Goal: Transaction & Acquisition: Obtain resource

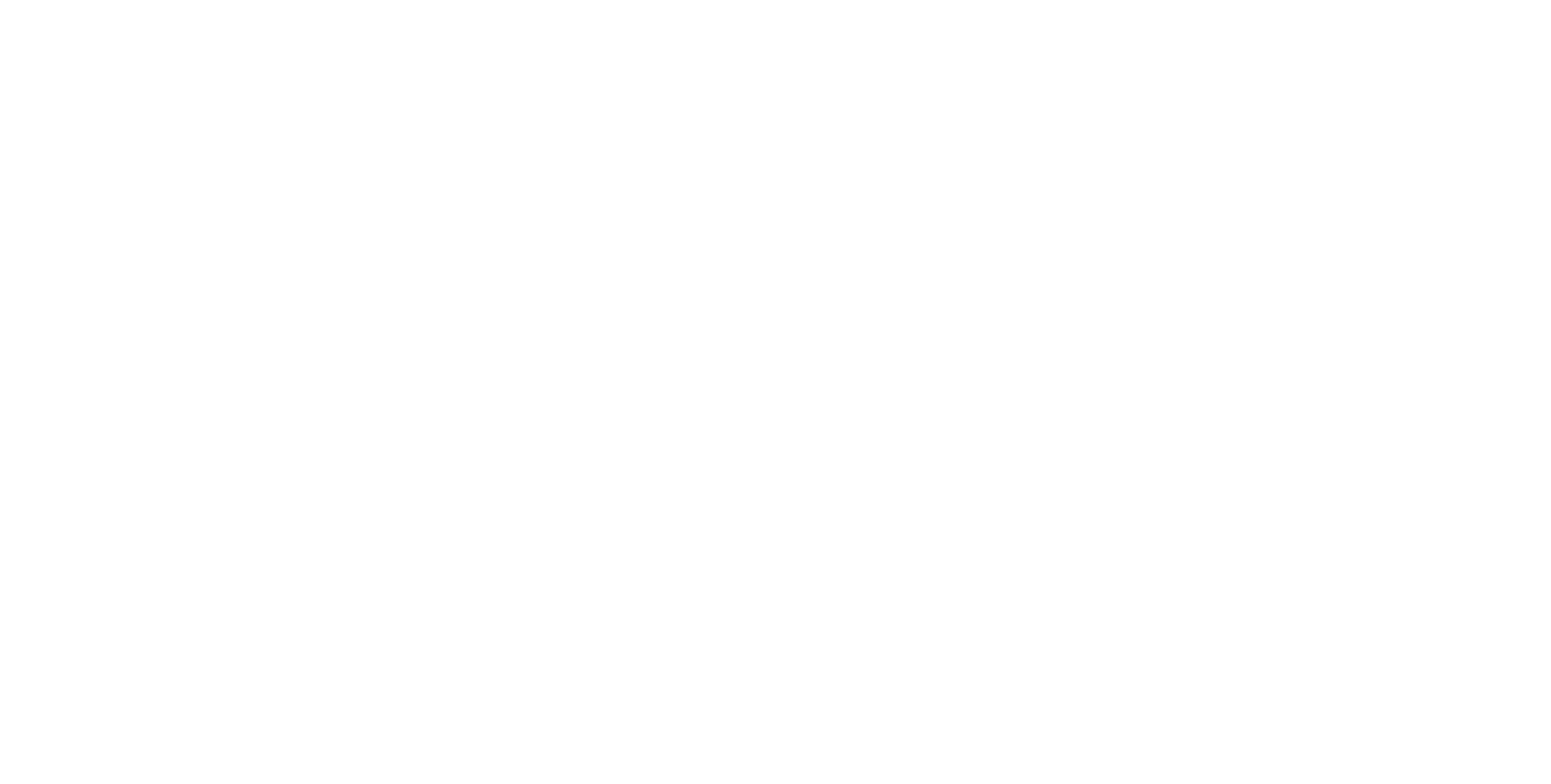
select select "*"
select select "**"
select select "****"
select select "*"
select select "**"
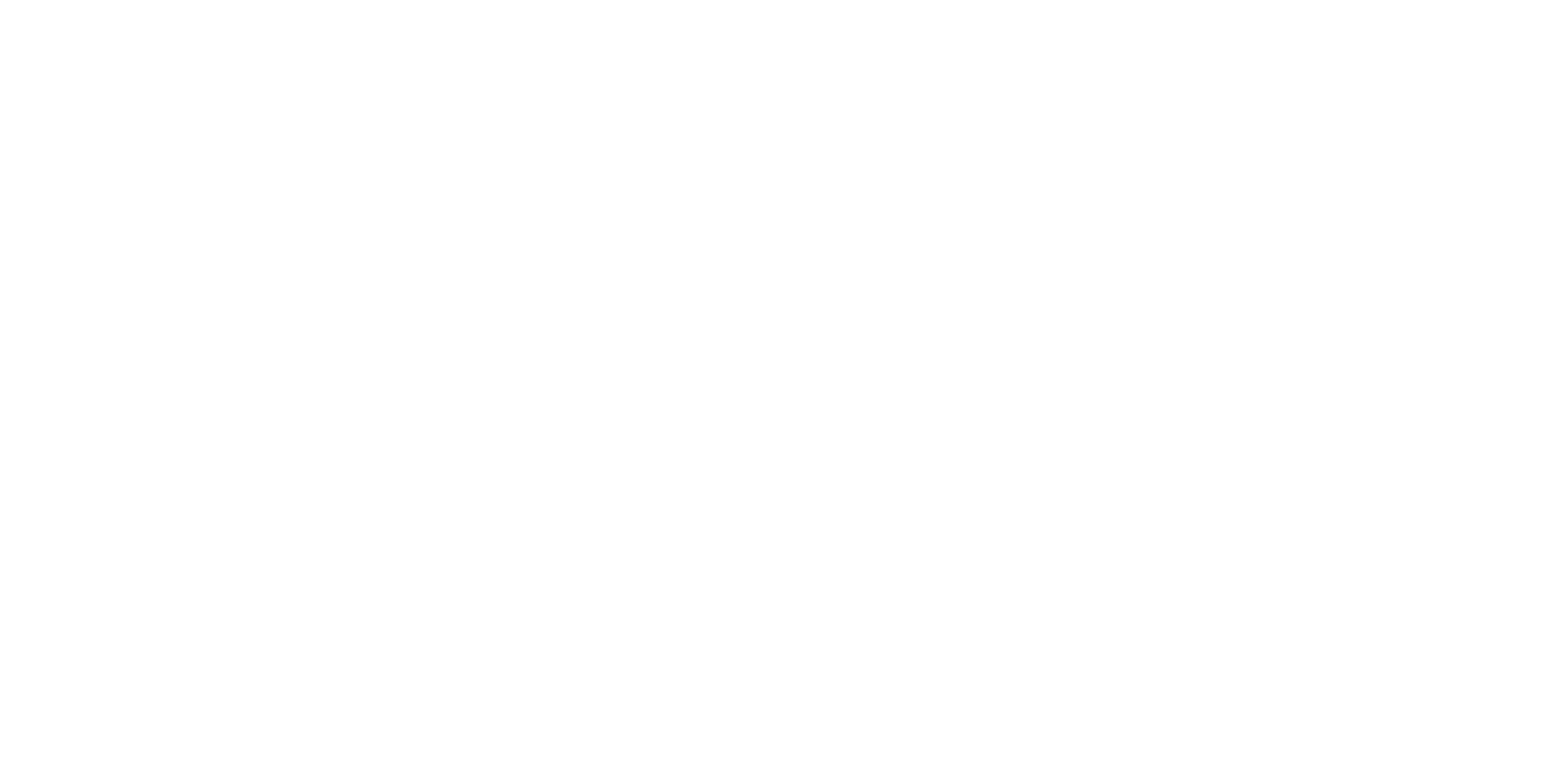
select select "****"
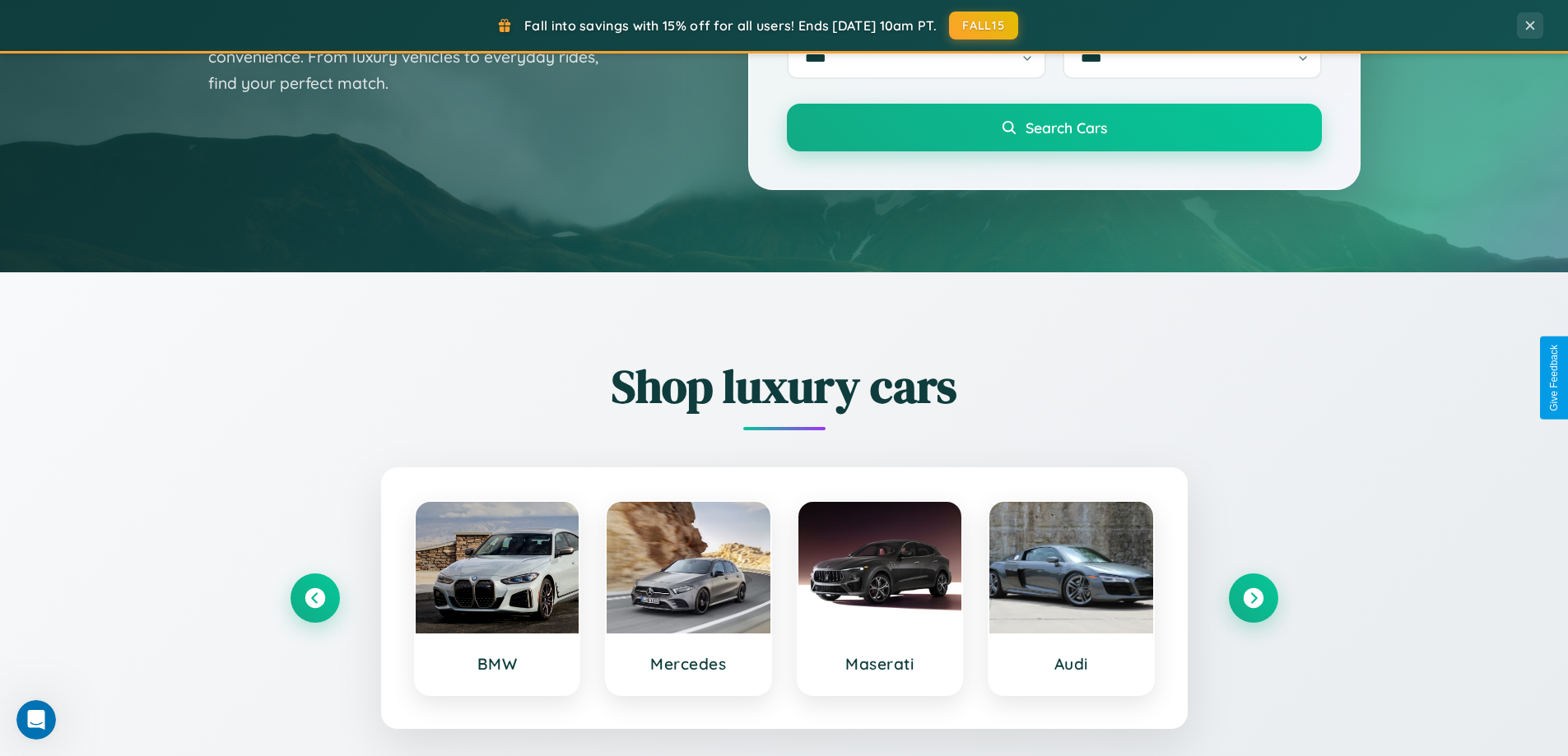
scroll to position [709, 0]
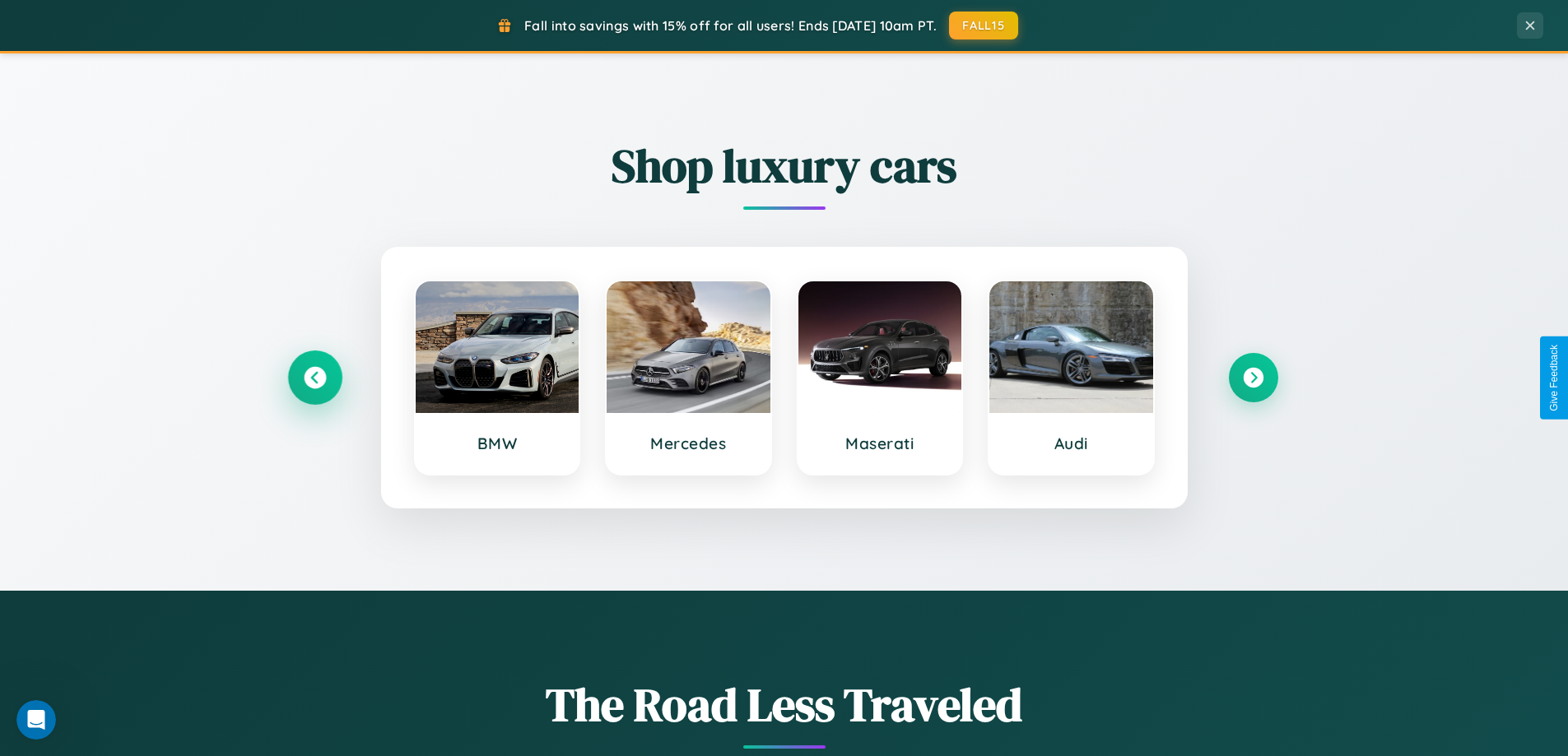
click at [315, 378] on icon at bounding box center [315, 378] width 23 height 23
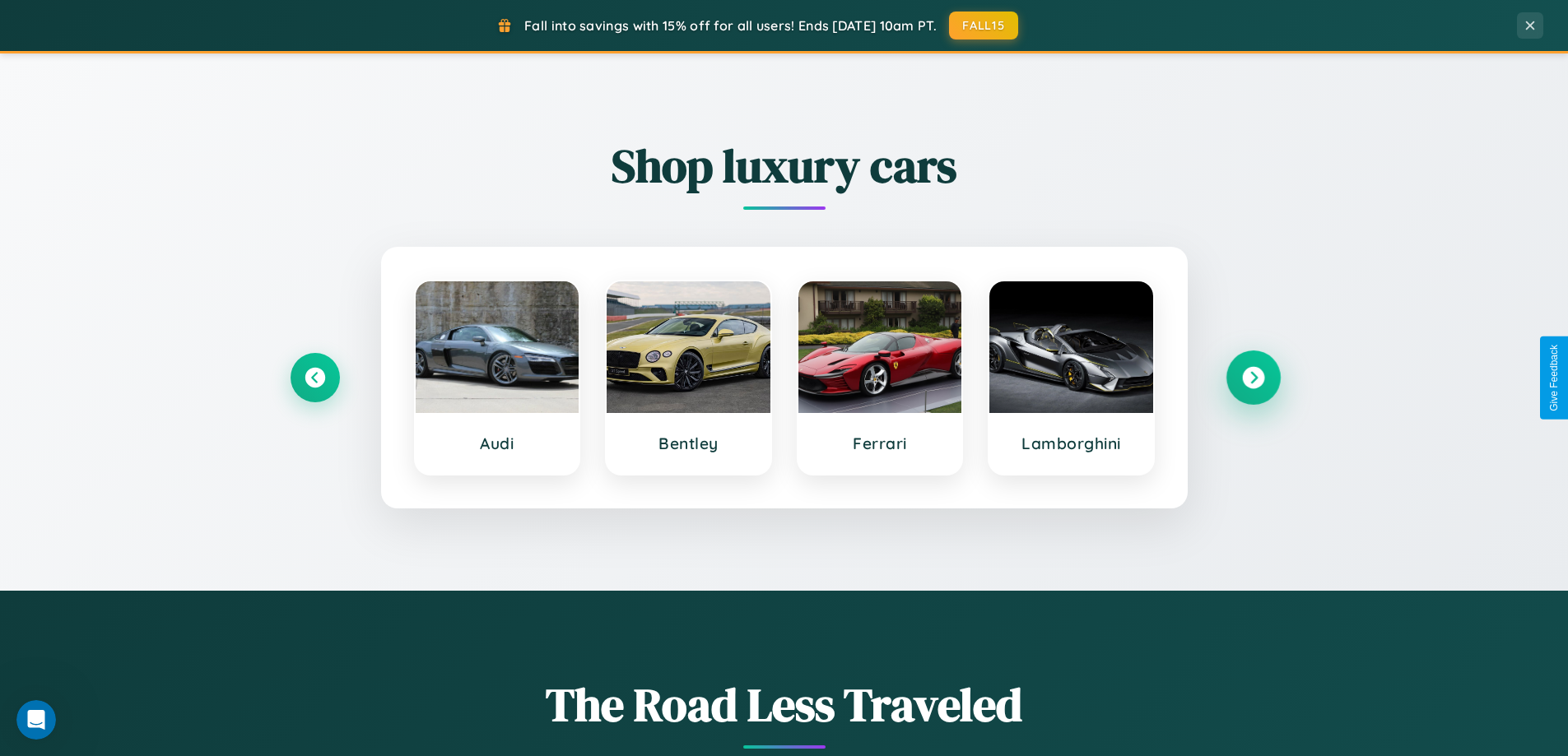
click at [1253, 378] on icon at bounding box center [1253, 378] width 23 height 23
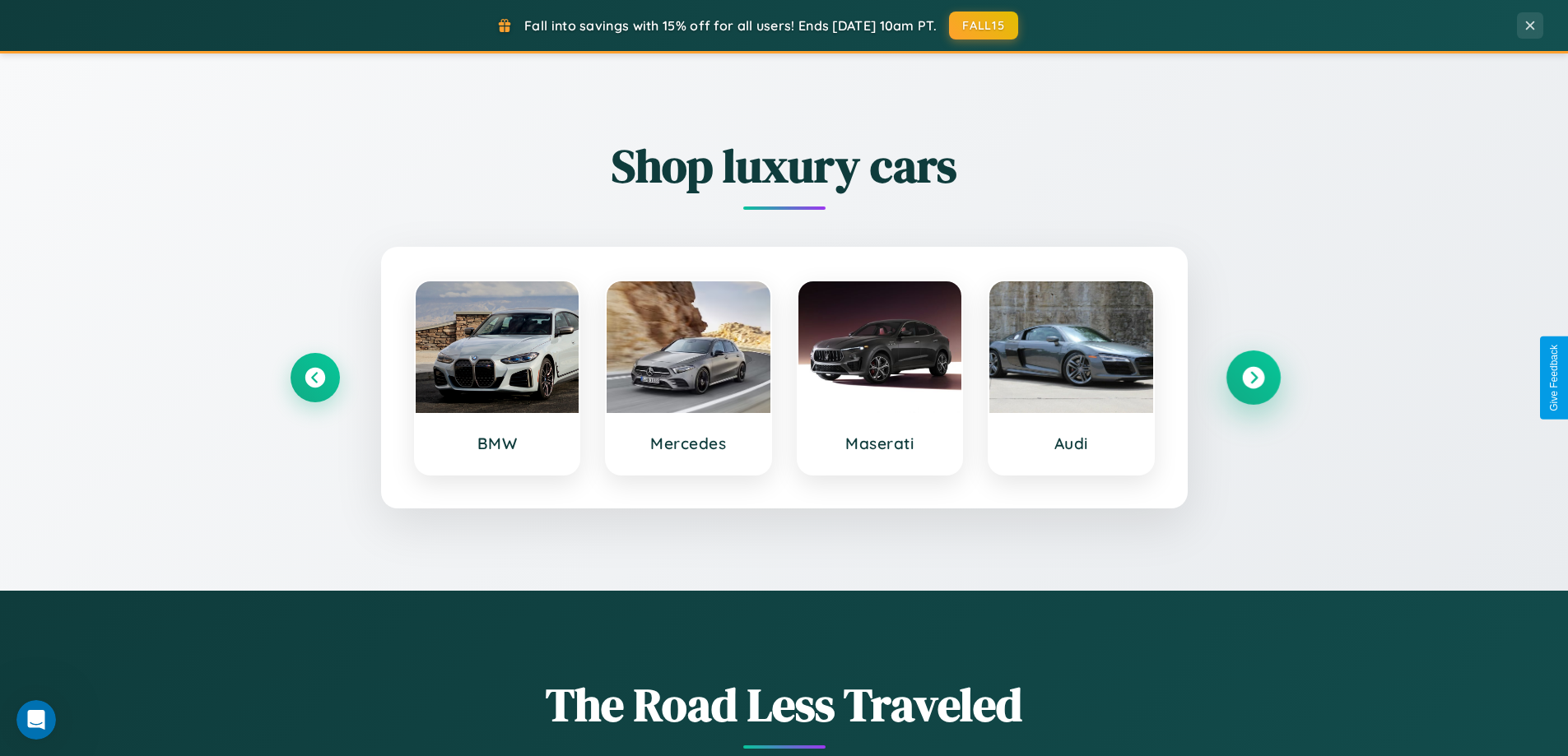
click at [1253, 378] on icon at bounding box center [1253, 378] width 23 height 23
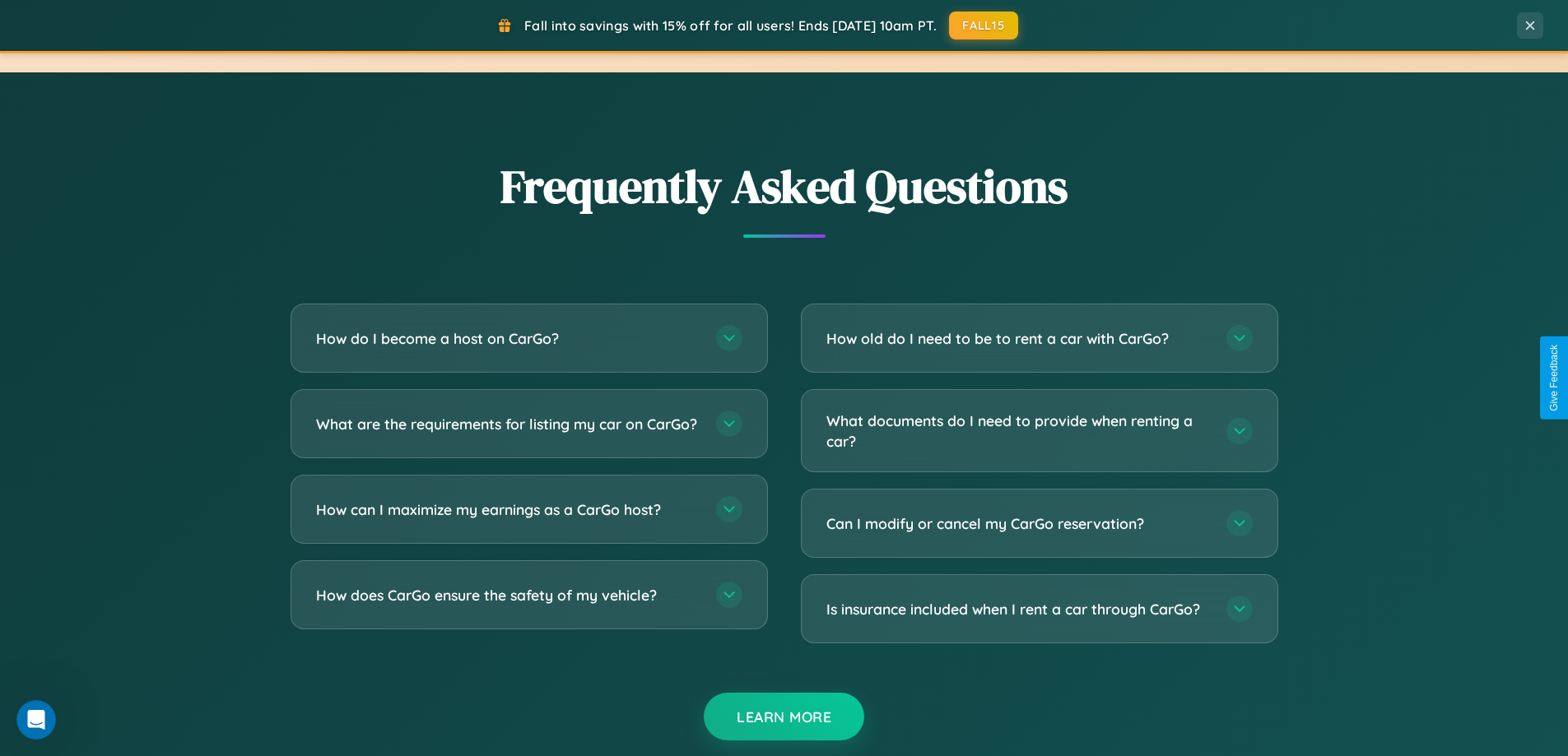
scroll to position [3186, 0]
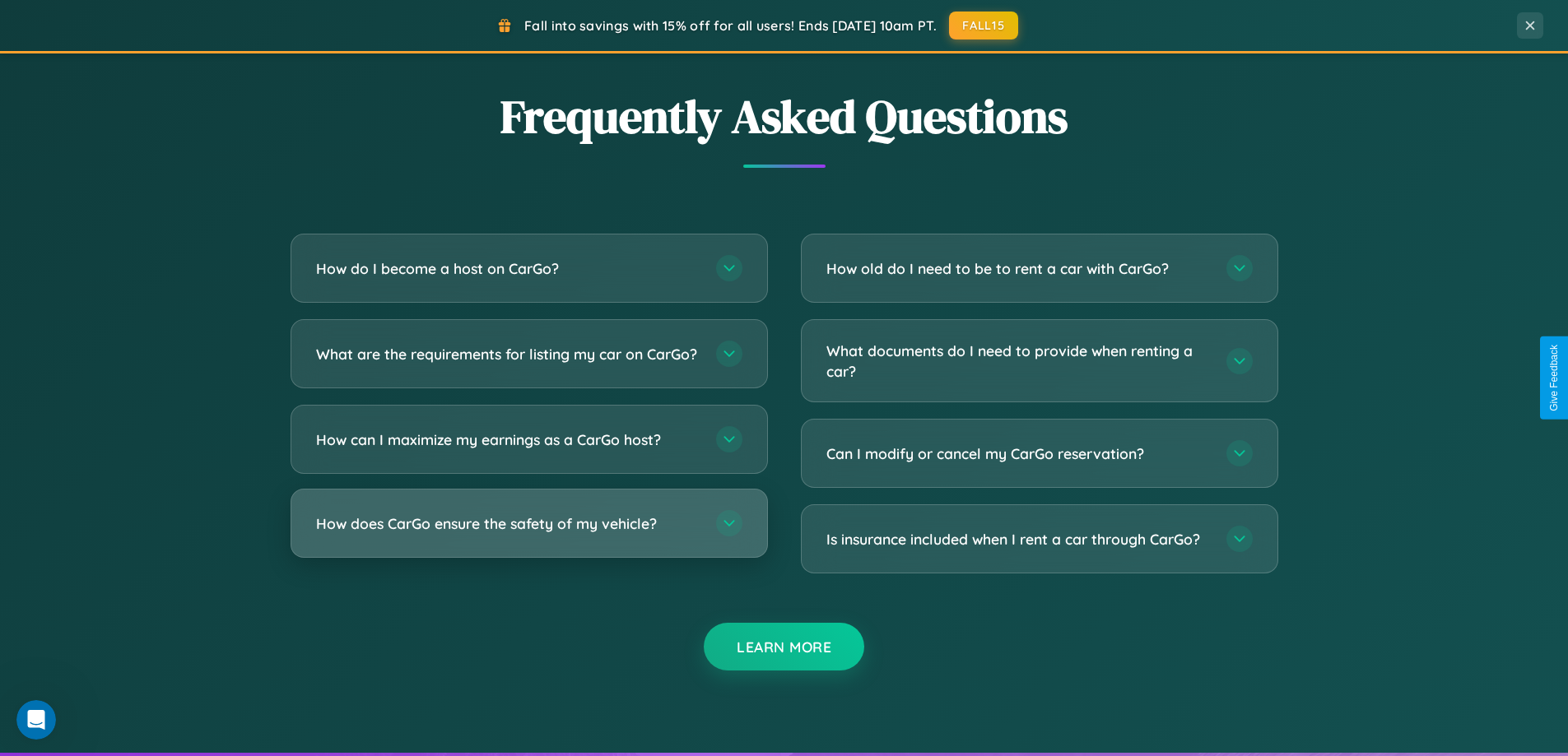
click at [529, 534] on h3 "How does CarGo ensure the safety of my vehicle?" at bounding box center [508, 524] width 384 height 21
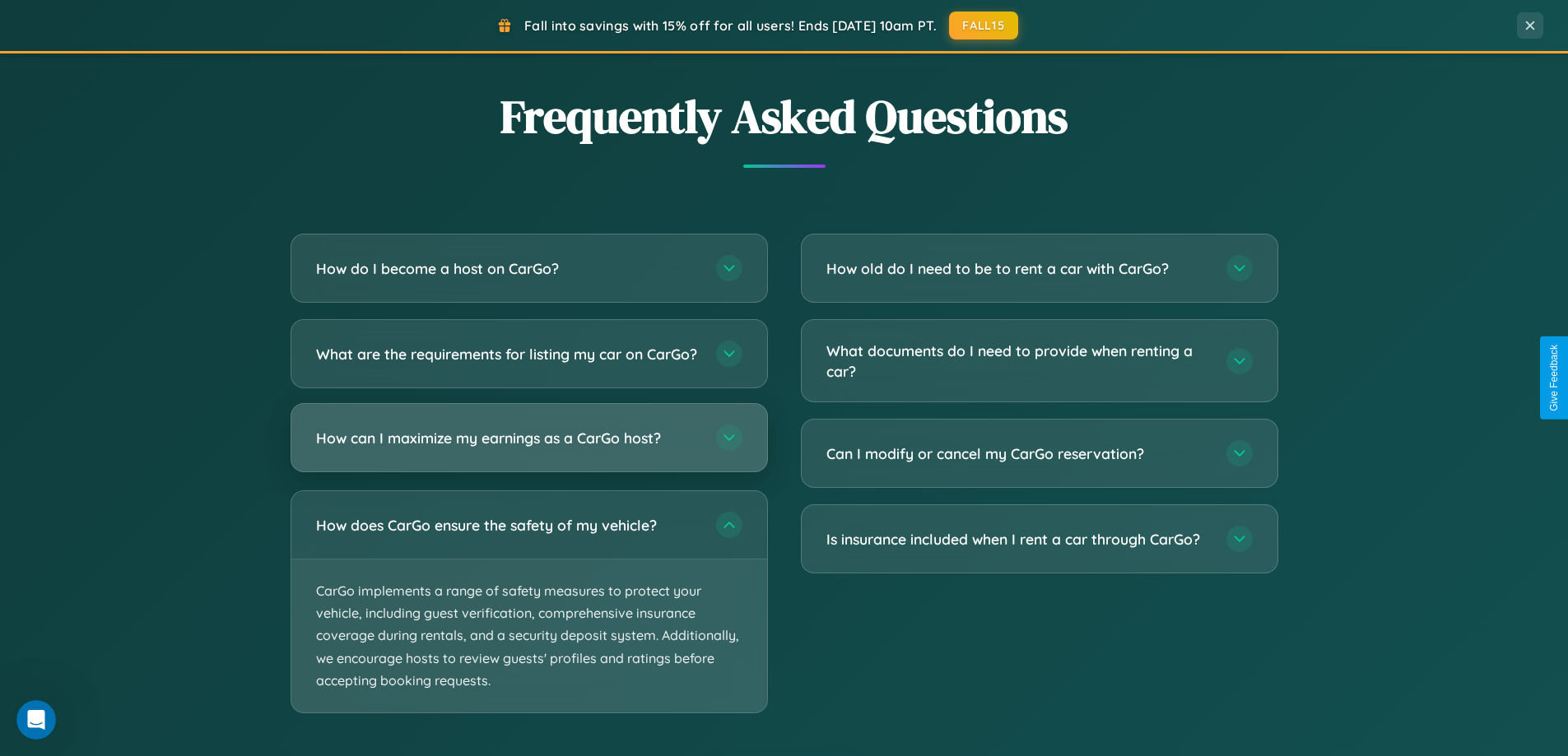
click at [529, 448] on h3 "How can I maximize my earnings as a CarGo host?" at bounding box center [508, 438] width 384 height 21
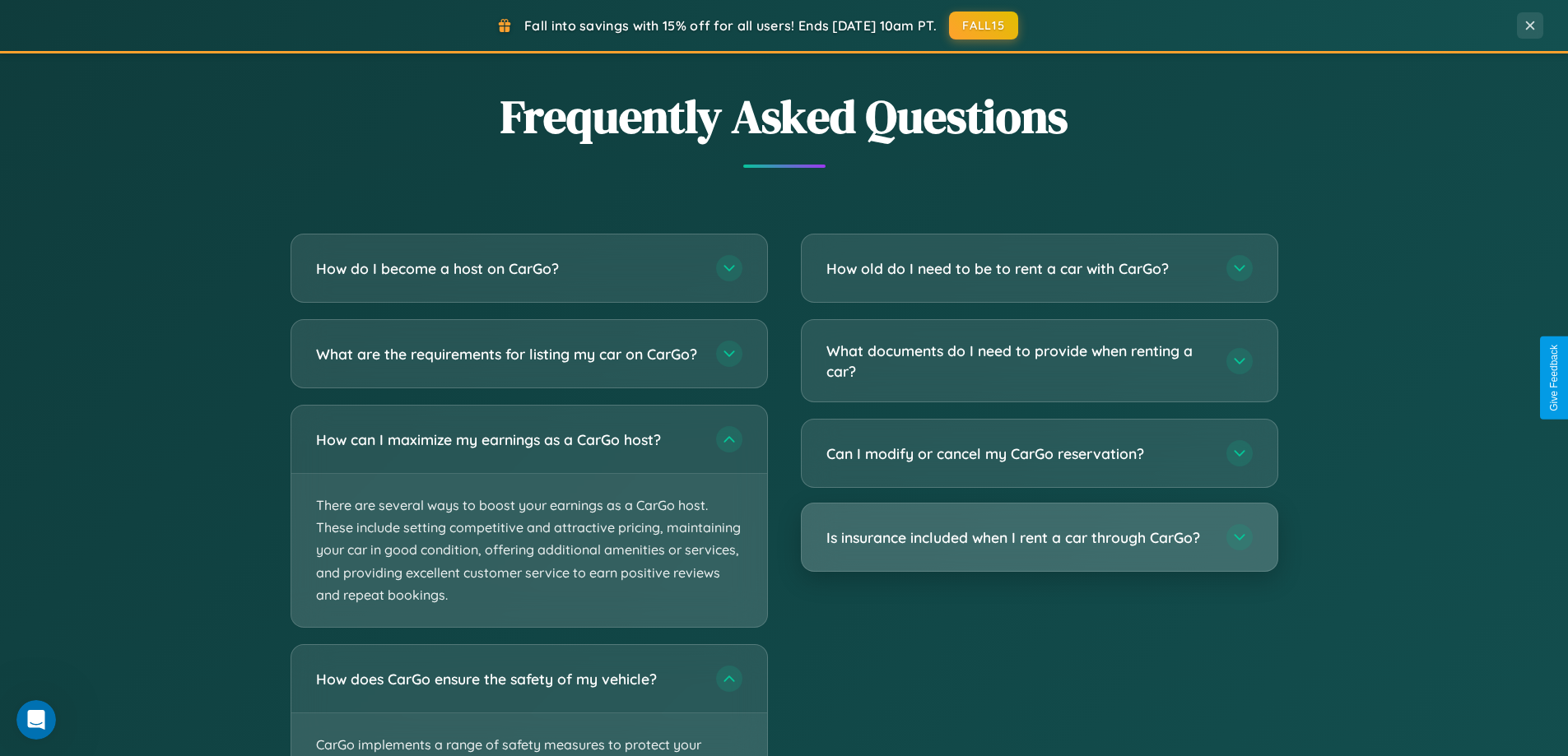
click at [1039, 538] on h3 "Is insurance included when I rent a car through CarGo?" at bounding box center [1018, 538] width 384 height 21
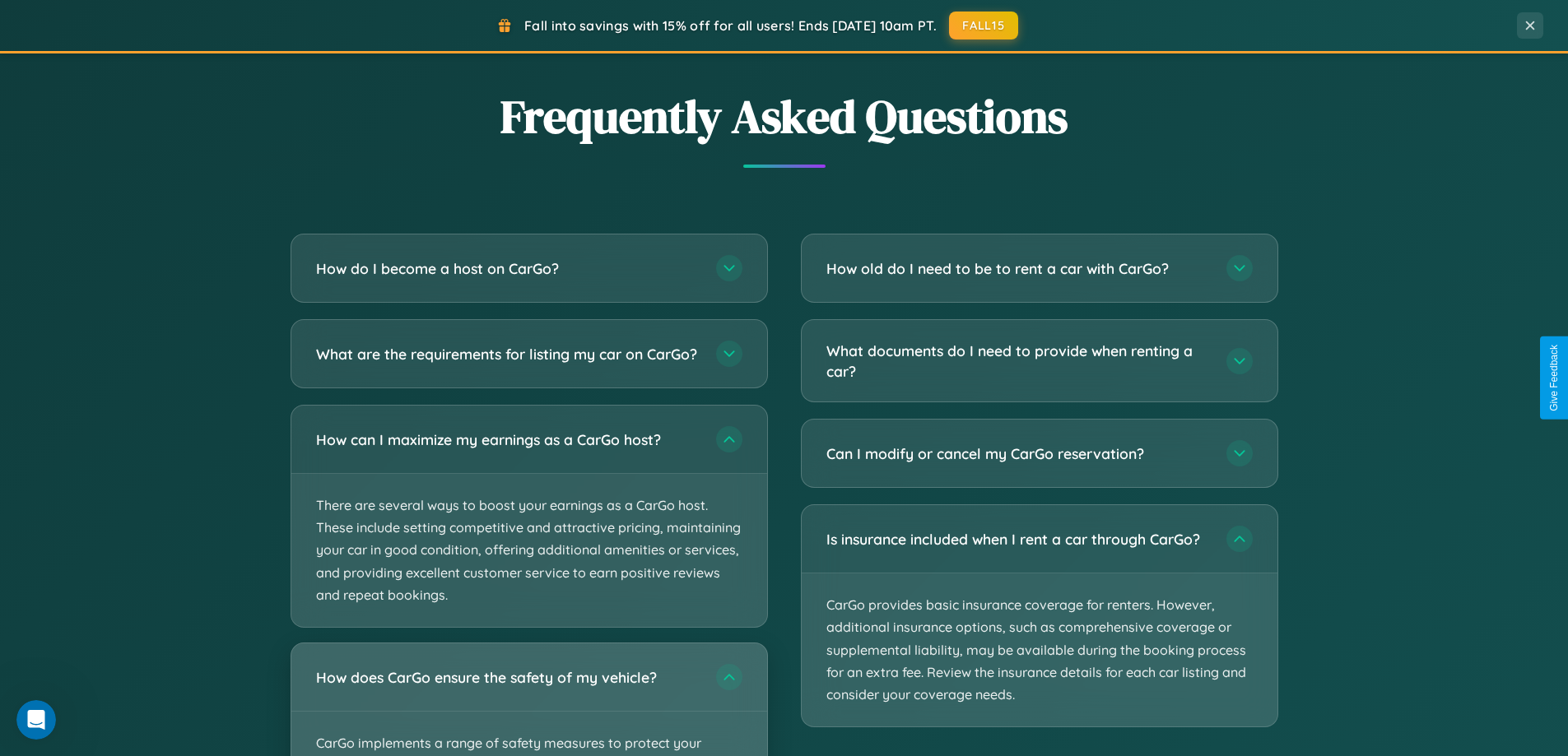
click at [529, 706] on div "How does CarGo ensure the safety of my vehicle?" at bounding box center [529, 677] width 476 height 68
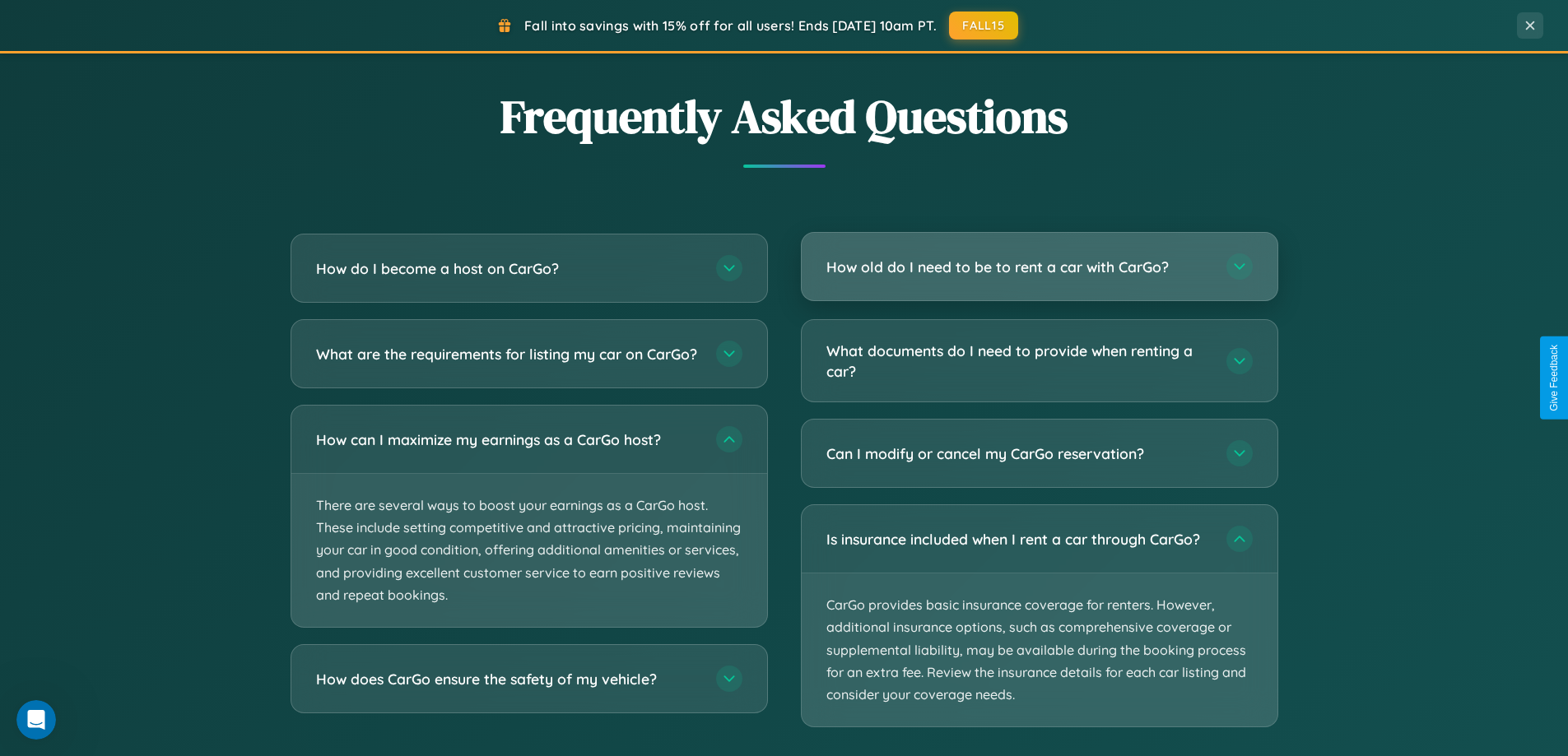
click at [1039, 268] on h3 "How old do I need to be to rent a car with CarGo?" at bounding box center [1018, 267] width 384 height 21
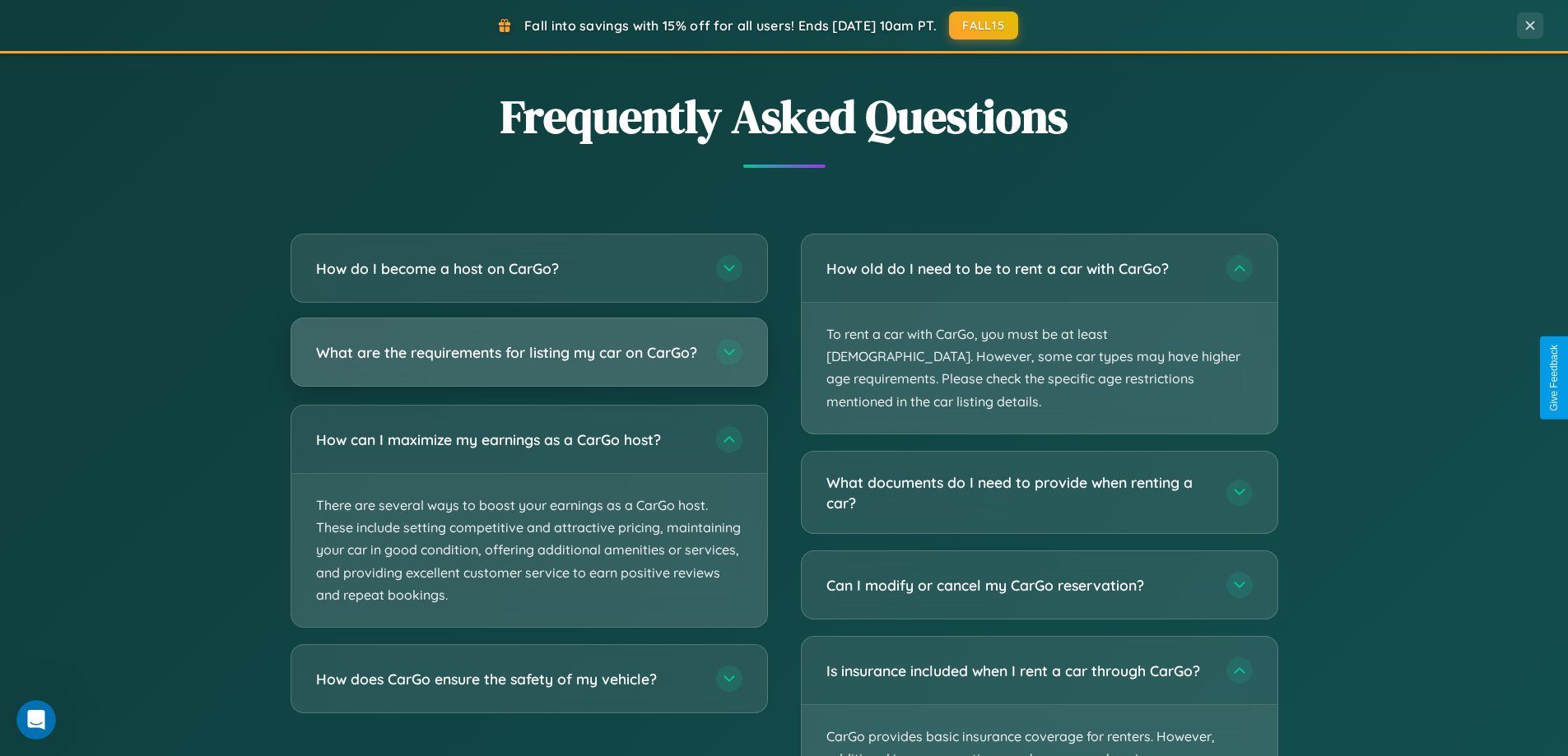
click at [529, 360] on h3 "What are the requirements for listing my car on CarGo?" at bounding box center [508, 352] width 384 height 21
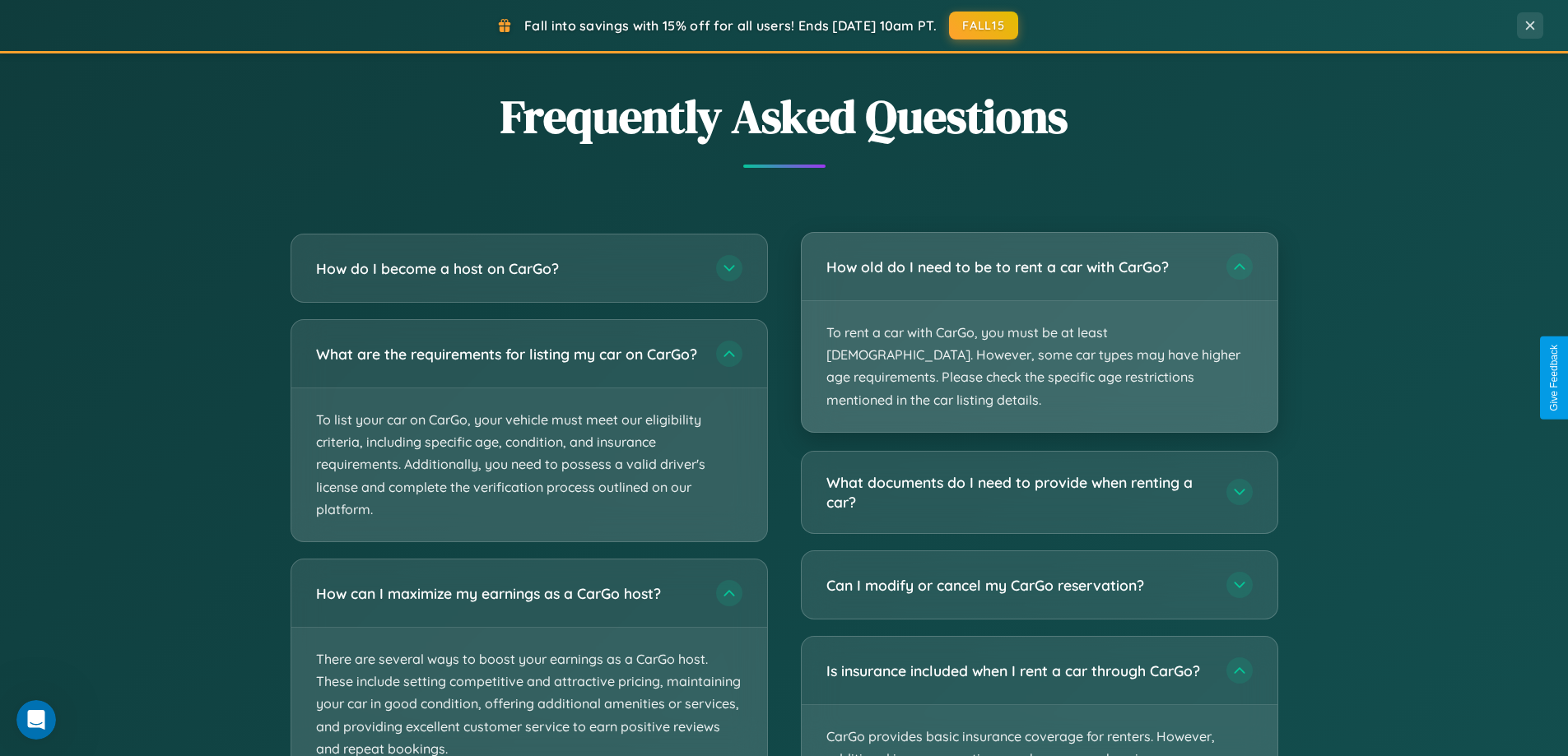
click at [1039, 322] on p "To rent a car with CarGo, you must be at least [DEMOGRAPHIC_DATA]. However, som…" at bounding box center [1039, 366] width 476 height 130
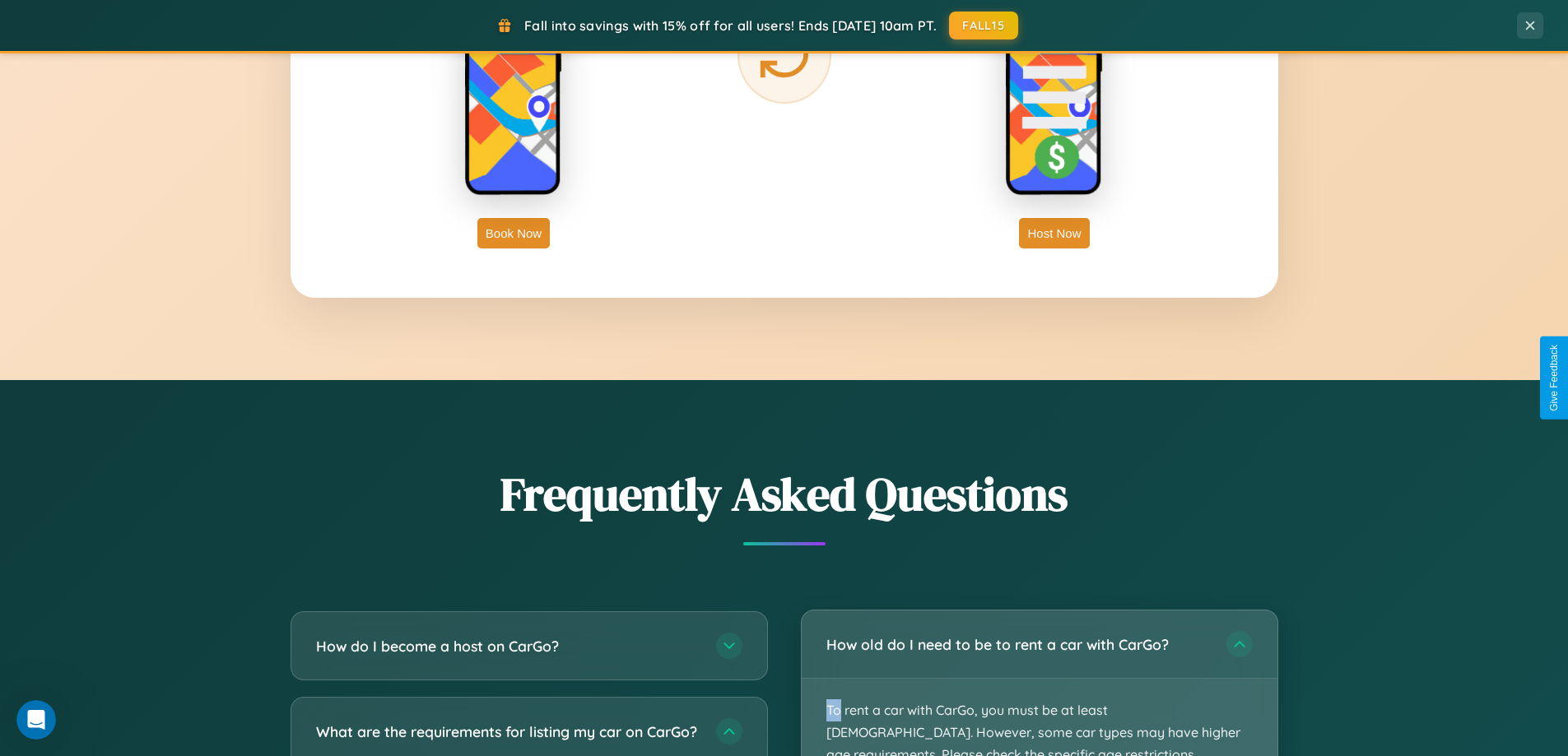
scroll to position [2664, 0]
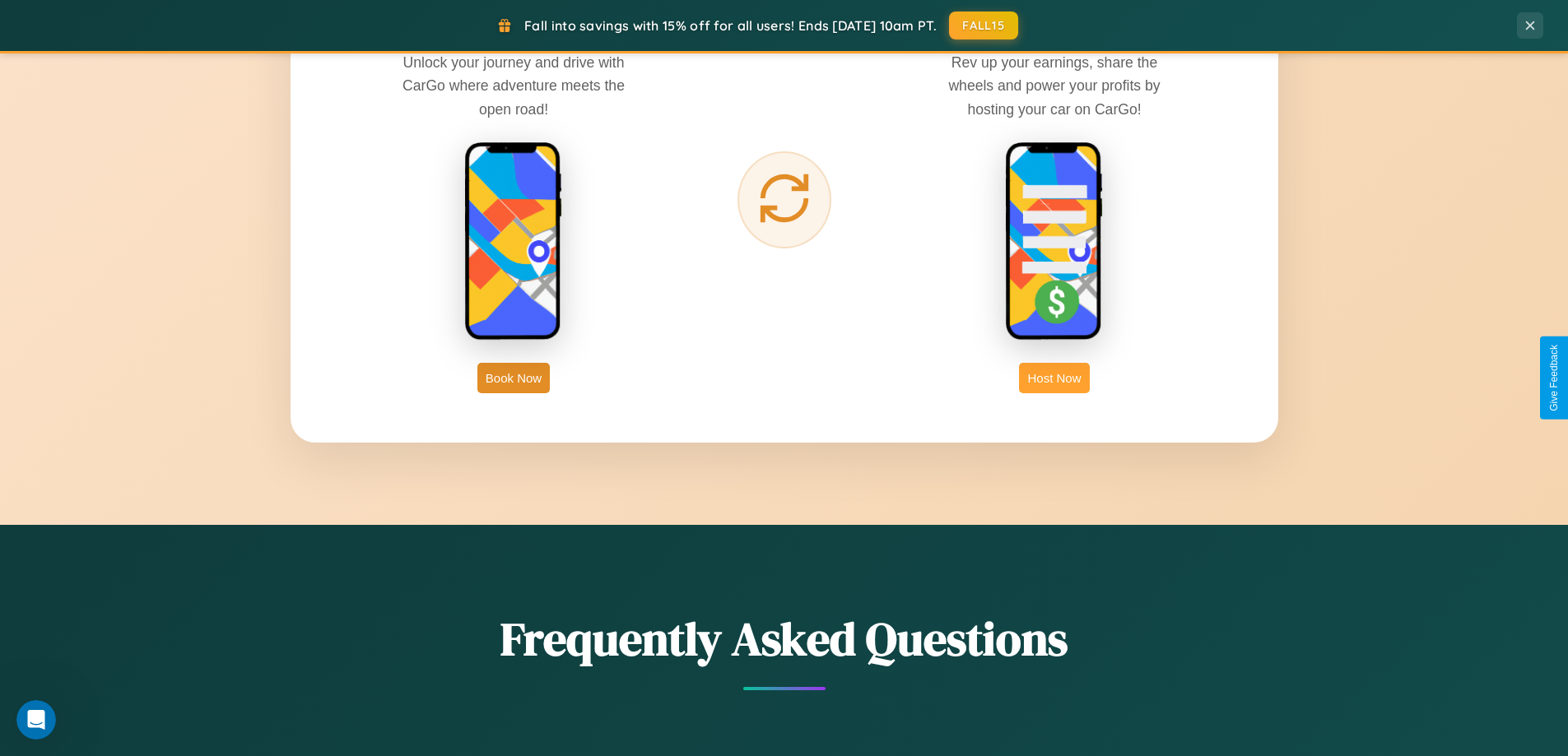
click at [1054, 378] on button "Host Now" at bounding box center [1054, 378] width 70 height 30
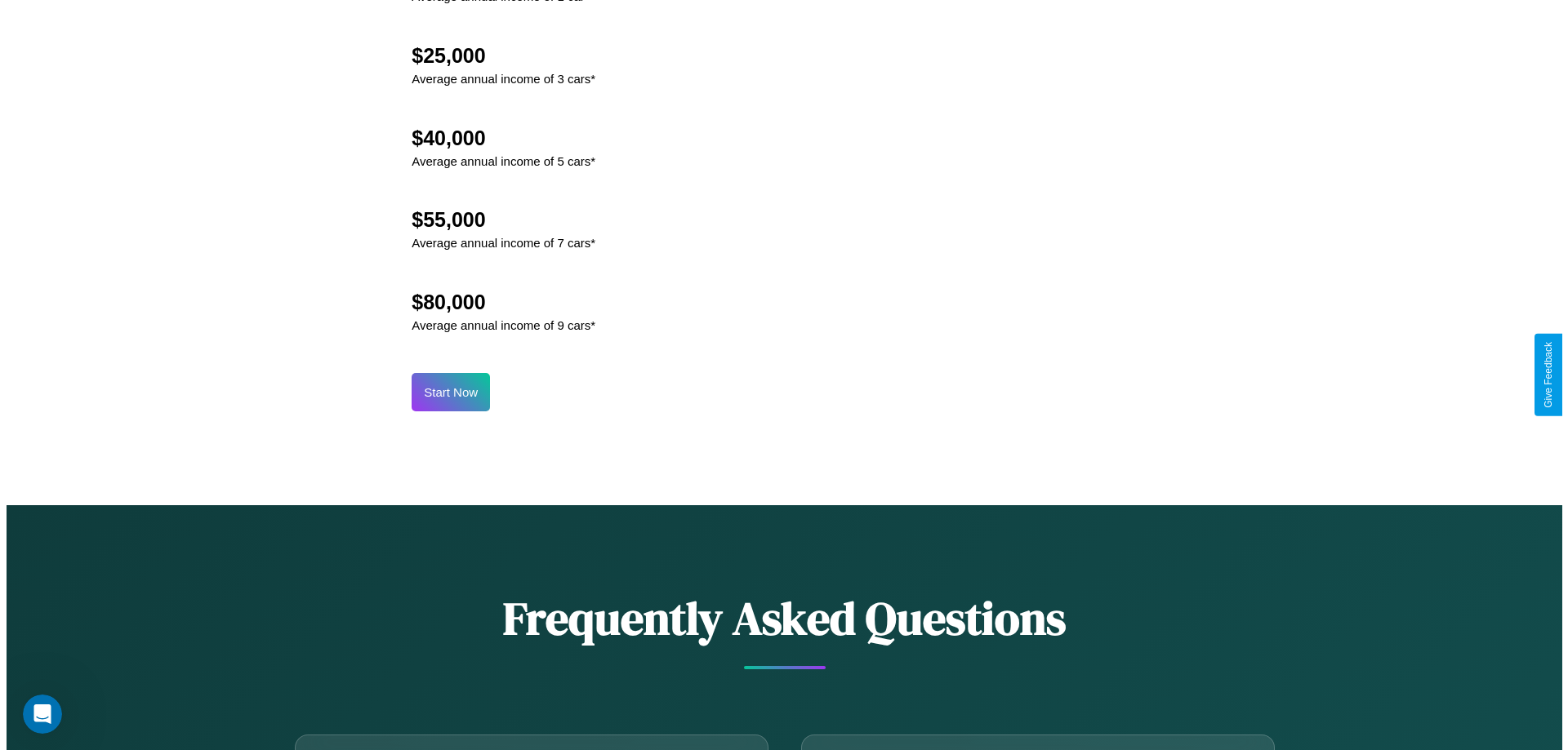
scroll to position [1702, 0]
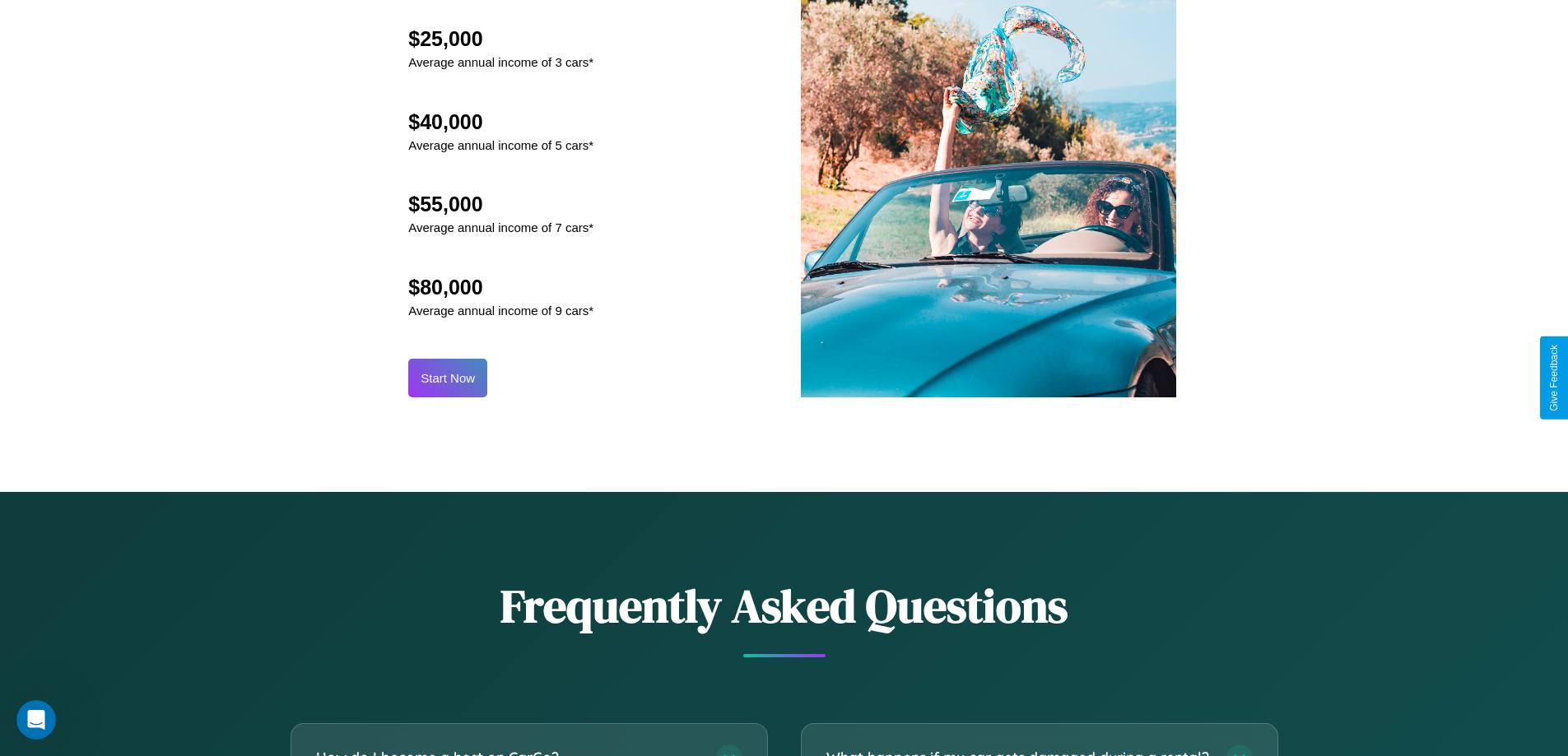
click at [448, 378] on button "Start Now" at bounding box center [448, 378] width 79 height 38
